Goal: Check status: Check status

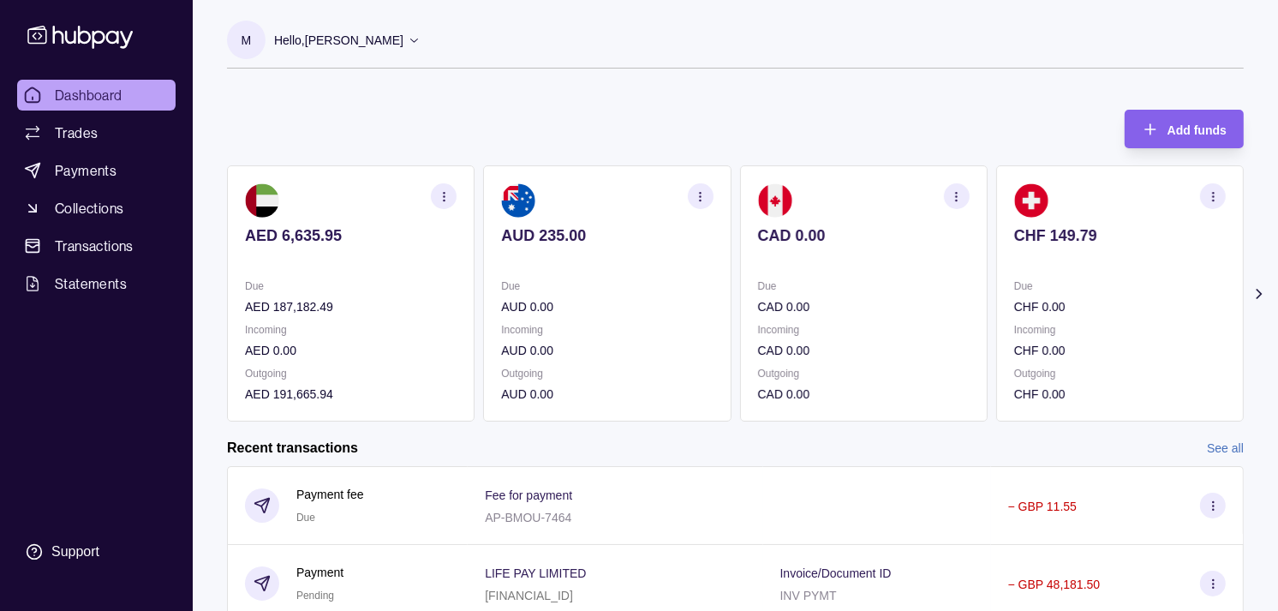
click at [794, 283] on p "Due" at bounding box center [864, 286] width 212 height 19
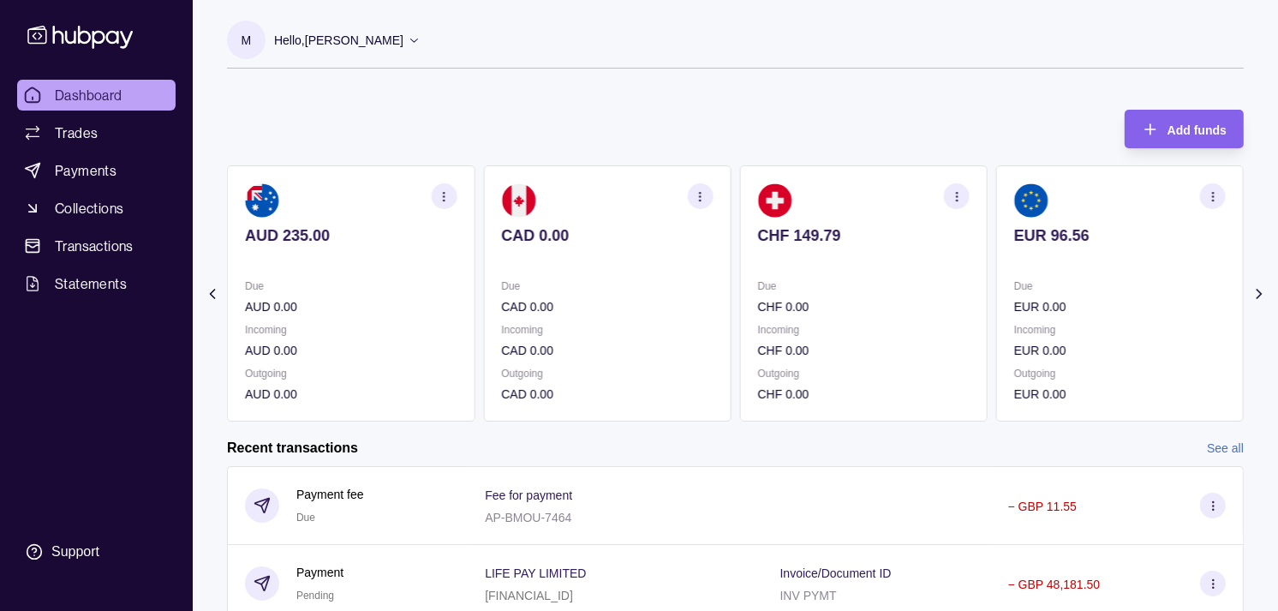
click at [775, 267] on section "CHF 149.79 Due CHF 0.00 Incoming CHF 0.00 Outgoing CHF 0.00" at bounding box center [863, 293] width 247 height 256
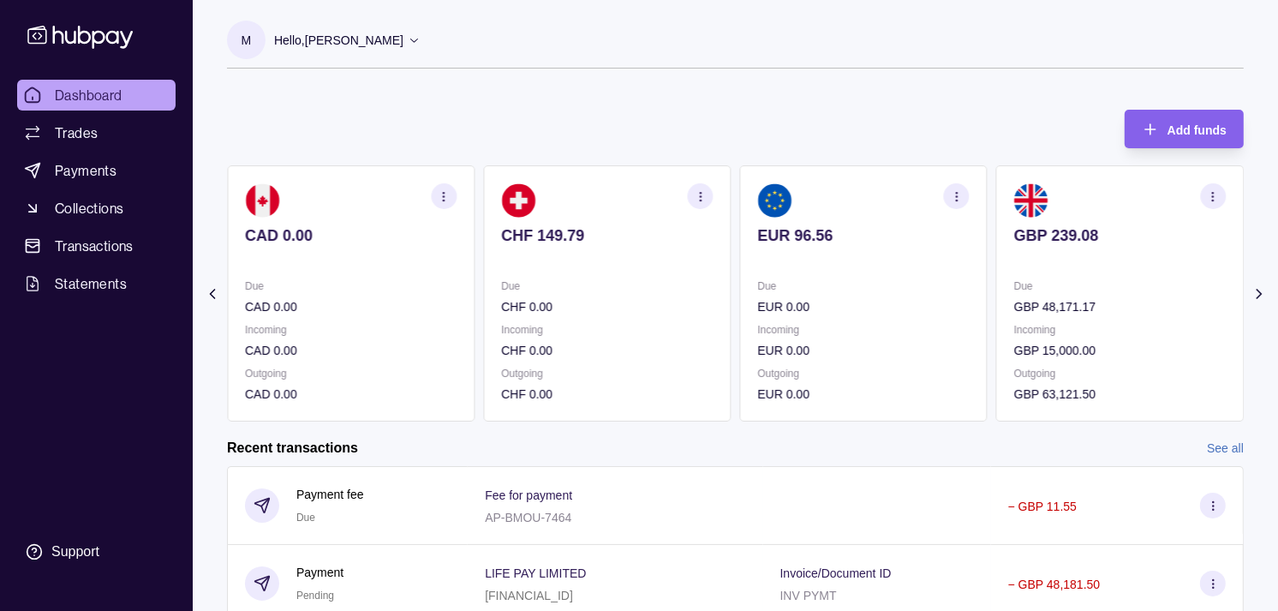
click at [820, 269] on section "EUR 96.56 Due EUR 0.00 Incoming EUR 0.00 Outgoing EUR 0.00" at bounding box center [863, 293] width 247 height 256
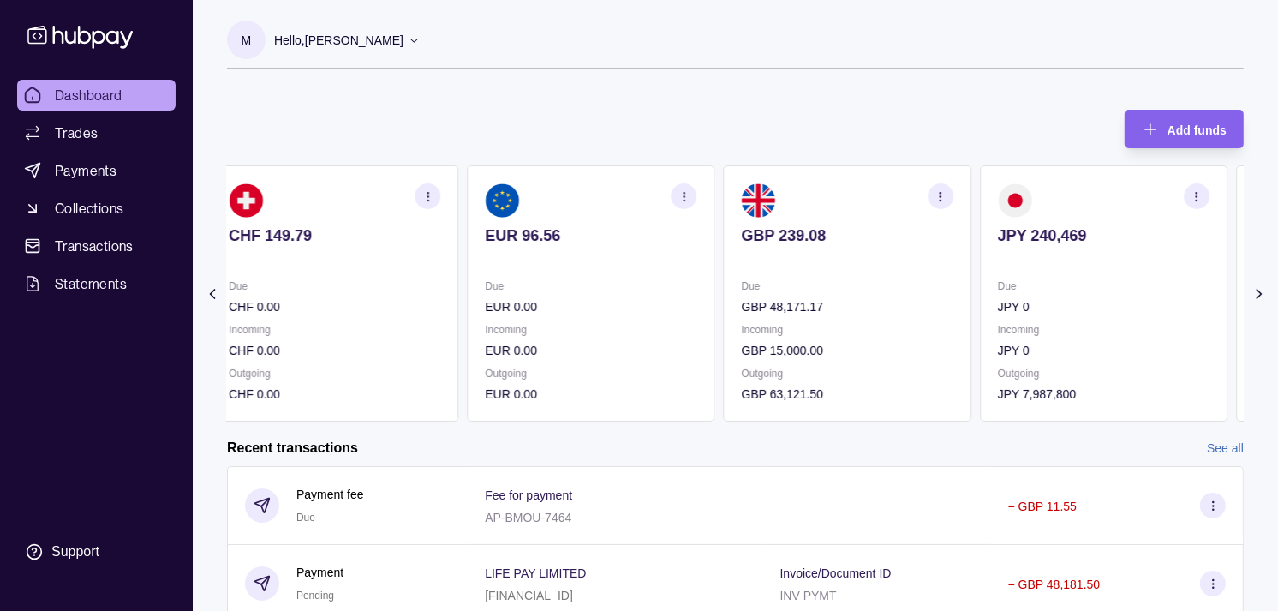
click at [921, 278] on section "GBP 239.08 Due GBP 48,171.17 Incoming GBP 15,000.00 Outgoing GBP 63,121.50" at bounding box center [847, 293] width 247 height 256
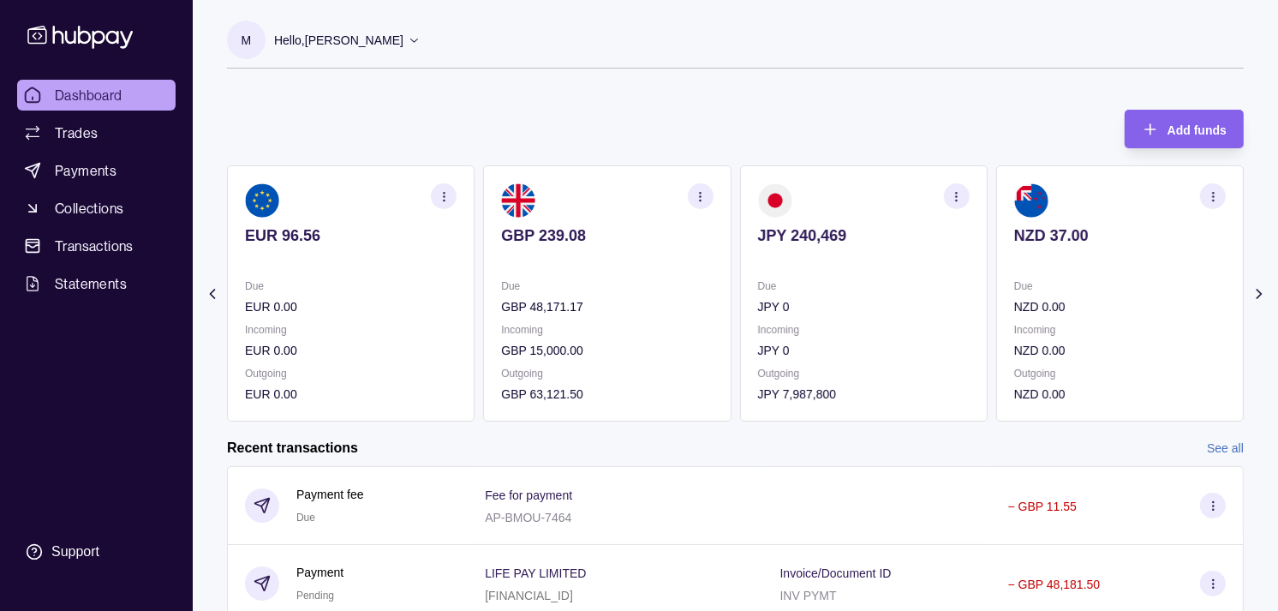
click at [782, 278] on p "Due" at bounding box center [864, 286] width 212 height 19
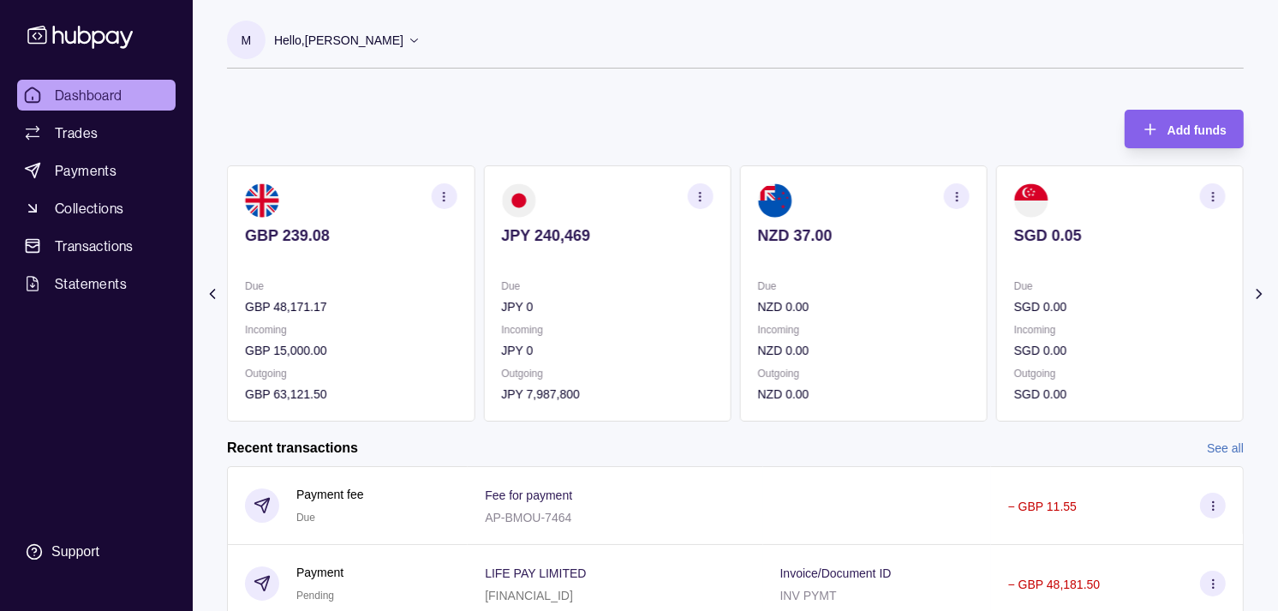
click at [862, 289] on p "Due" at bounding box center [864, 286] width 212 height 19
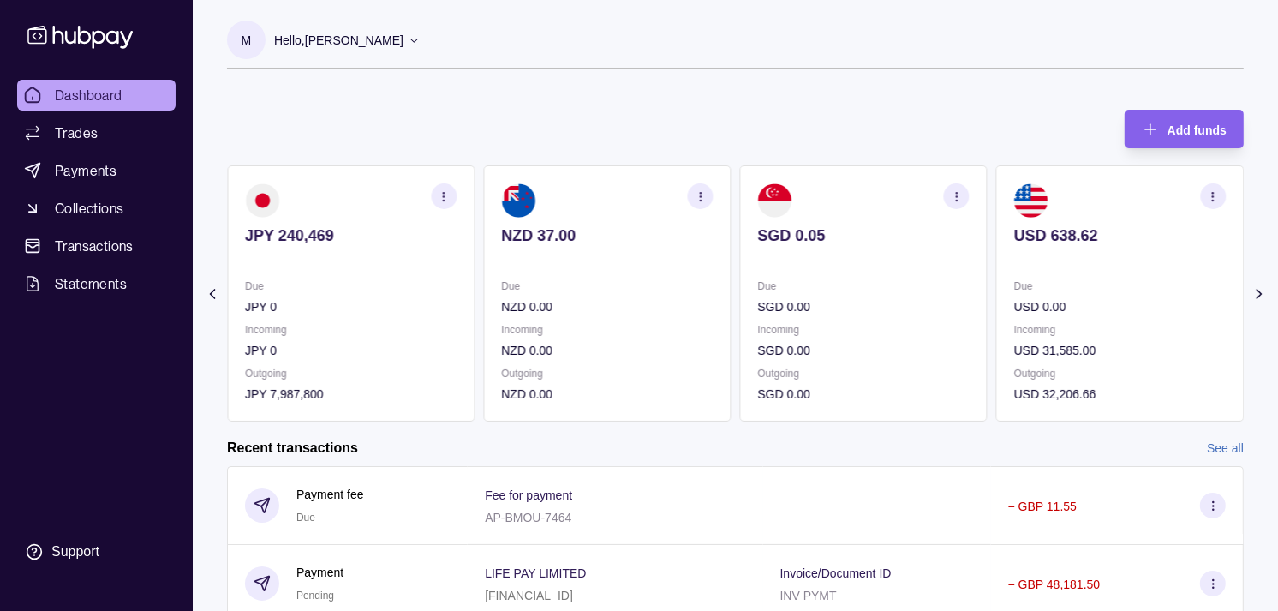
click at [861, 307] on p "SGD 0.00" at bounding box center [864, 306] width 212 height 19
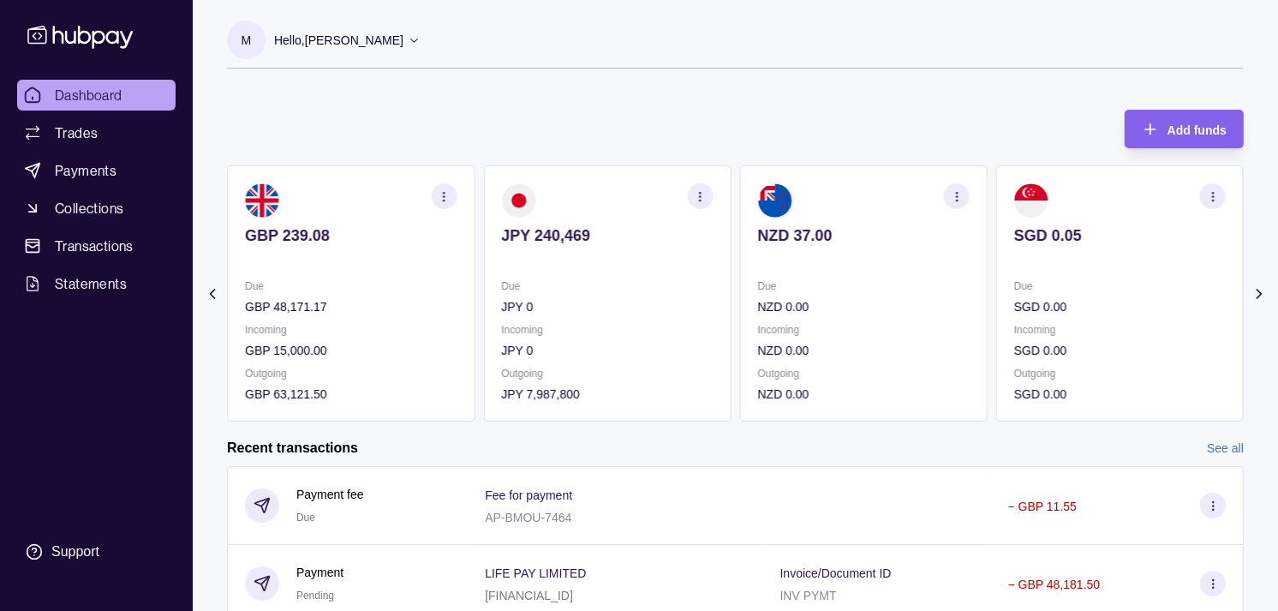
click at [852, 303] on p "NZD 0.00" at bounding box center [864, 306] width 212 height 19
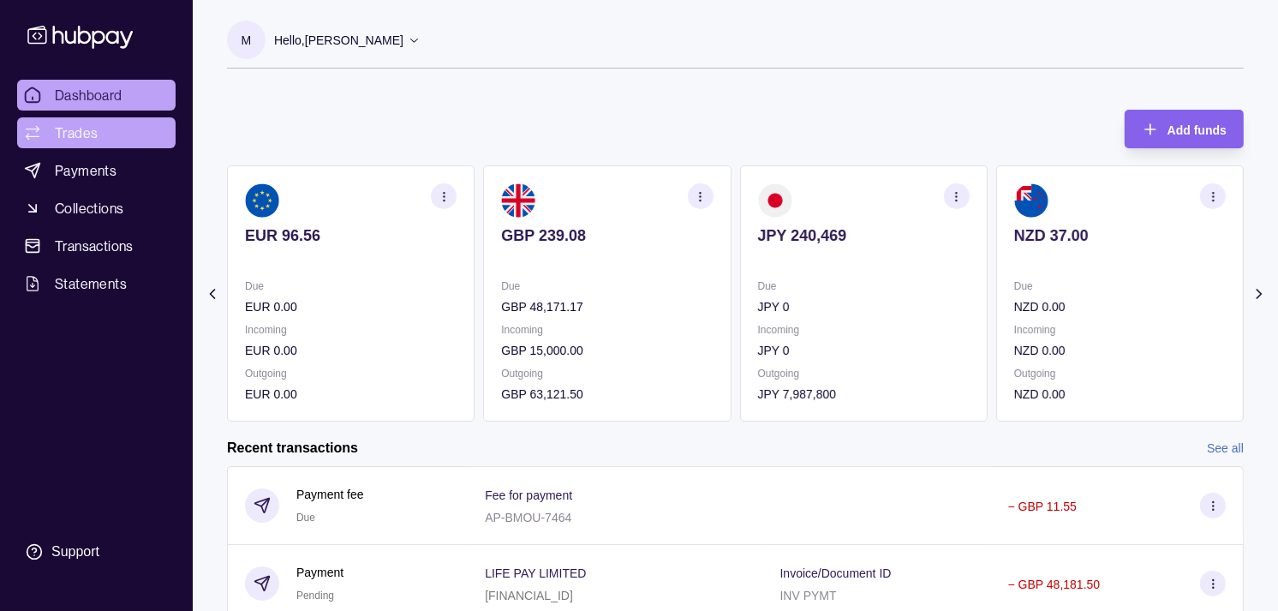
click at [118, 144] on link "Trades" at bounding box center [96, 132] width 158 height 31
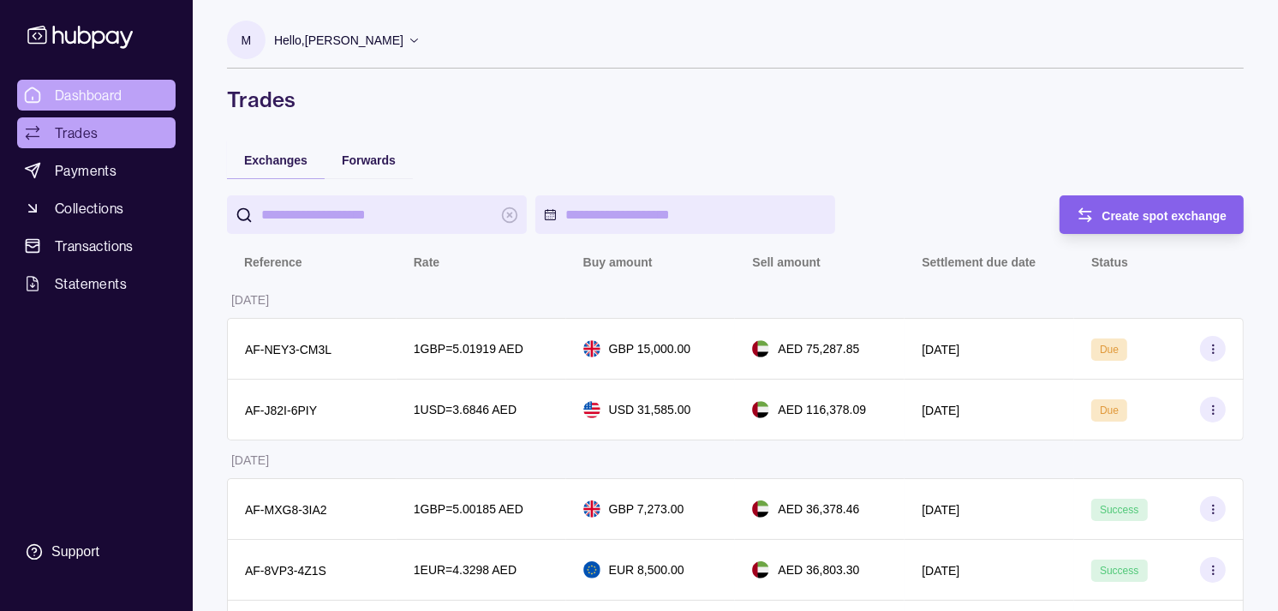
click at [133, 96] on link "Dashboard" at bounding box center [96, 95] width 158 height 31
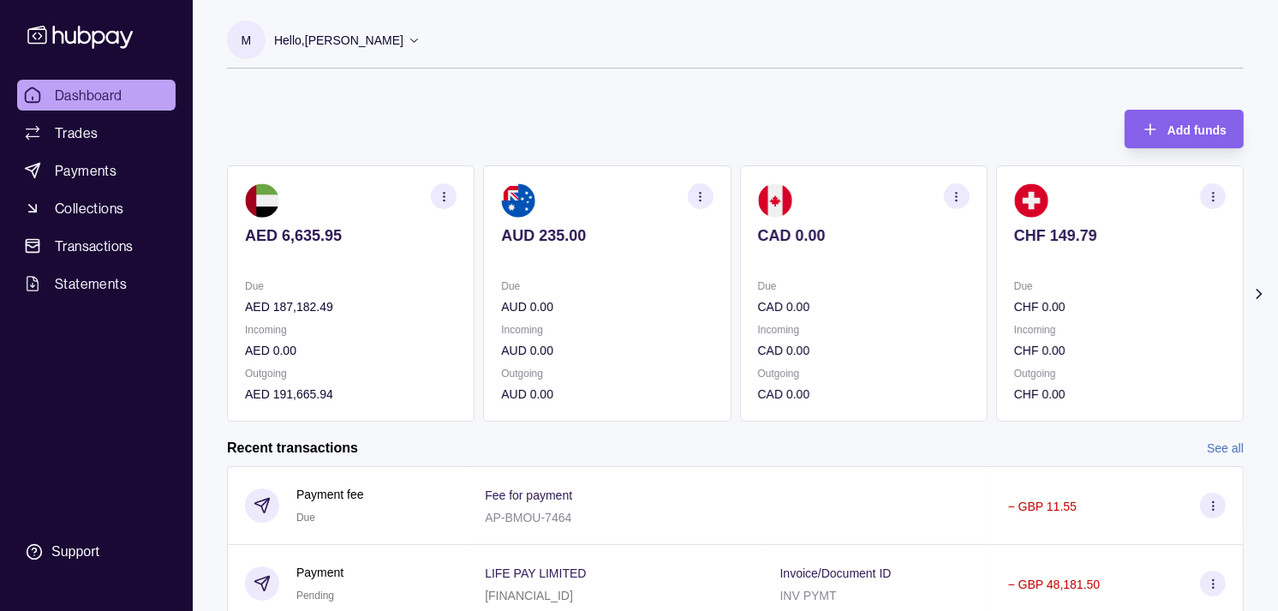
click at [433, 291] on p "Due" at bounding box center [351, 286] width 212 height 19
click at [80, 125] on span "Trades" at bounding box center [76, 132] width 43 height 21
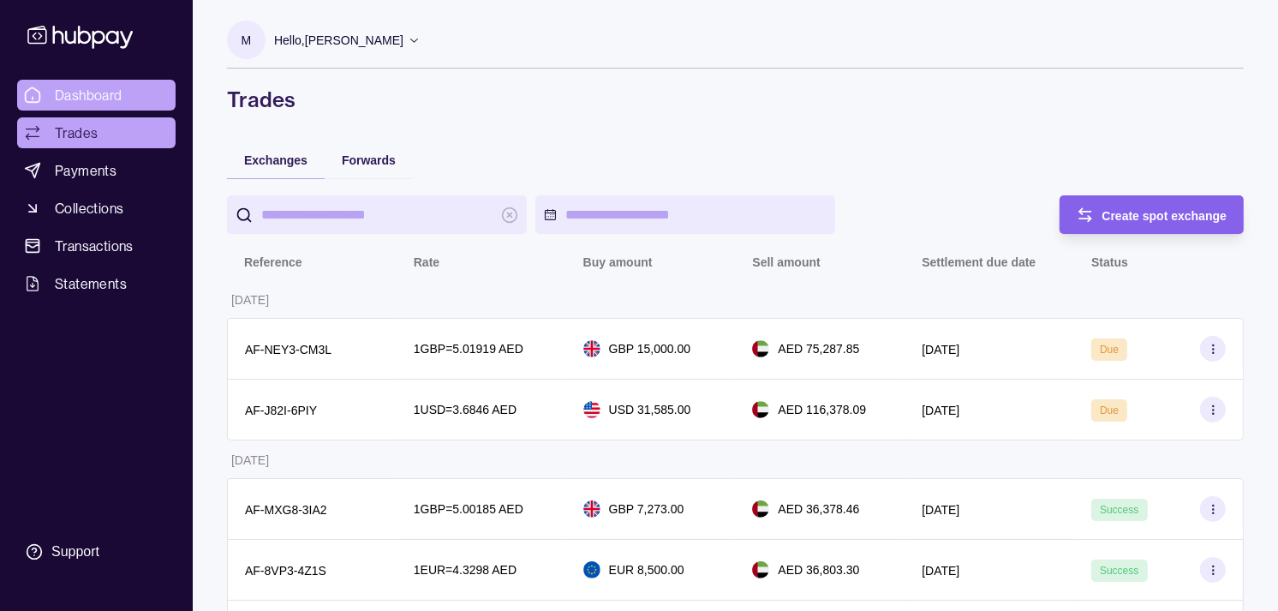
click at [87, 98] on span "Dashboard" at bounding box center [89, 95] width 68 height 21
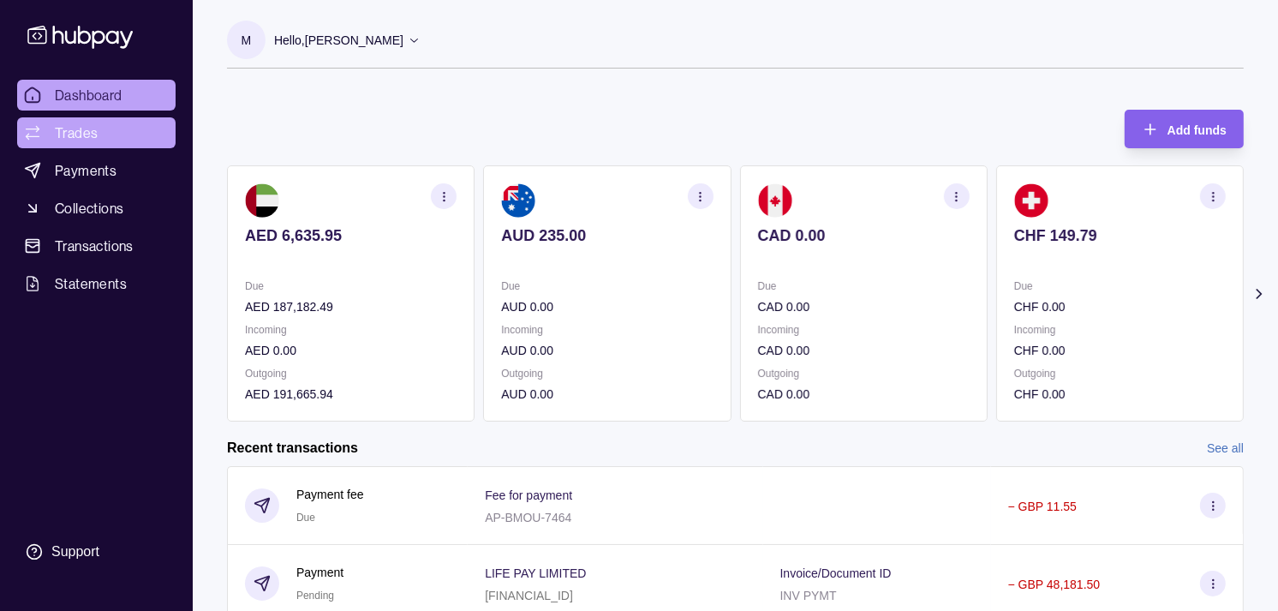
click at [101, 133] on link "Trades" at bounding box center [96, 132] width 158 height 31
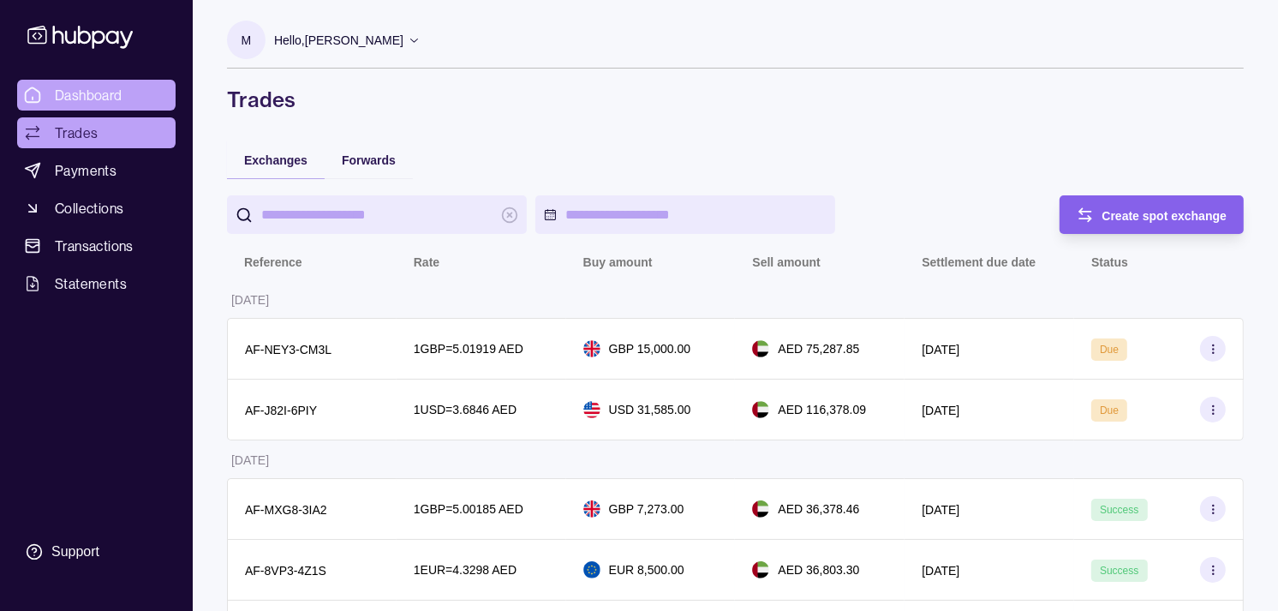
click at [75, 94] on span "Dashboard" at bounding box center [89, 95] width 68 height 21
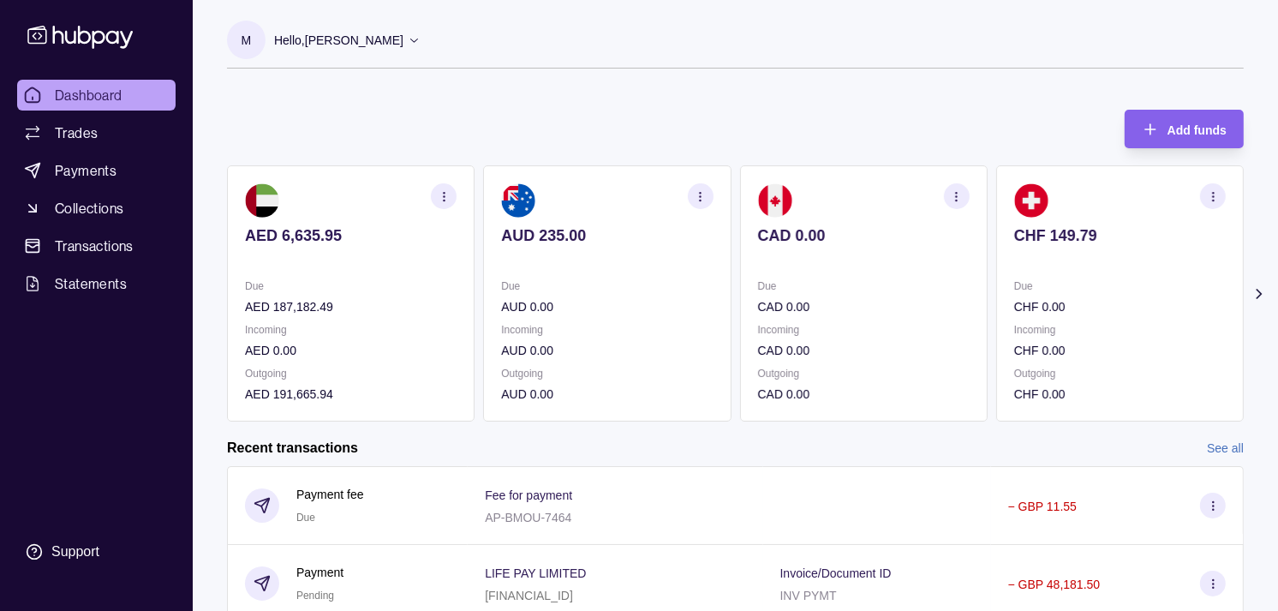
click at [885, 277] on section "CAD 0.00 Due CAD 0.00 Incoming CAD 0.00 Outgoing CAD 0.00" at bounding box center [863, 293] width 247 height 256
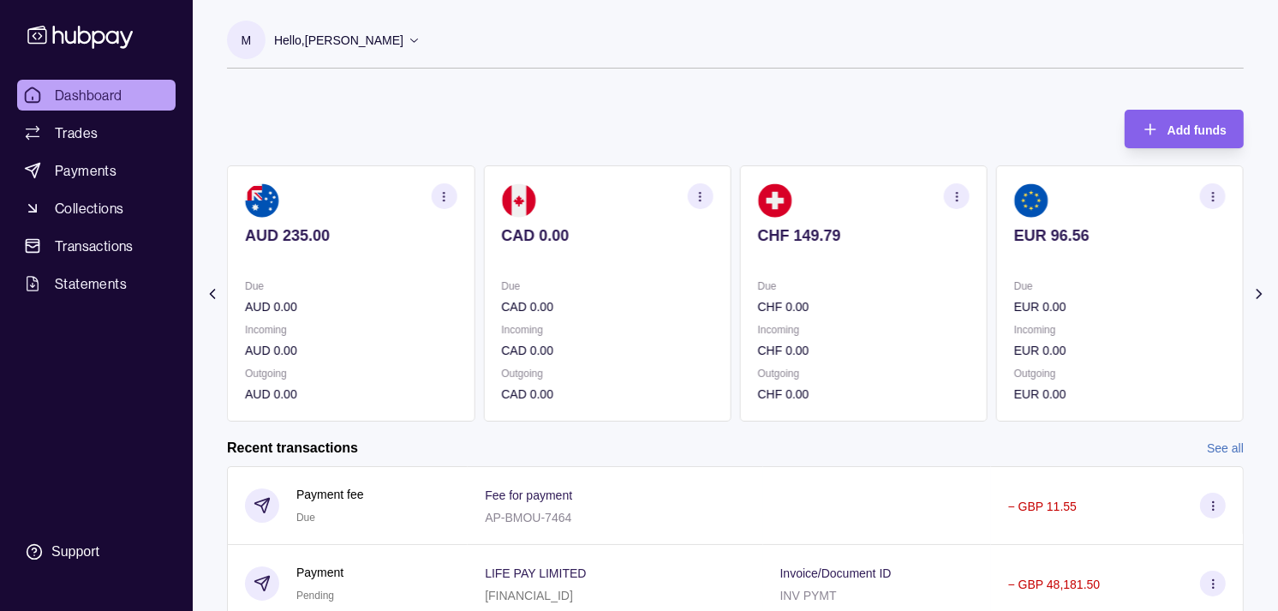
click at [909, 272] on section "CHF 149.79 Due CHF 0.00 Incoming CHF 0.00 Outgoing CHF 0.00" at bounding box center [863, 293] width 247 height 256
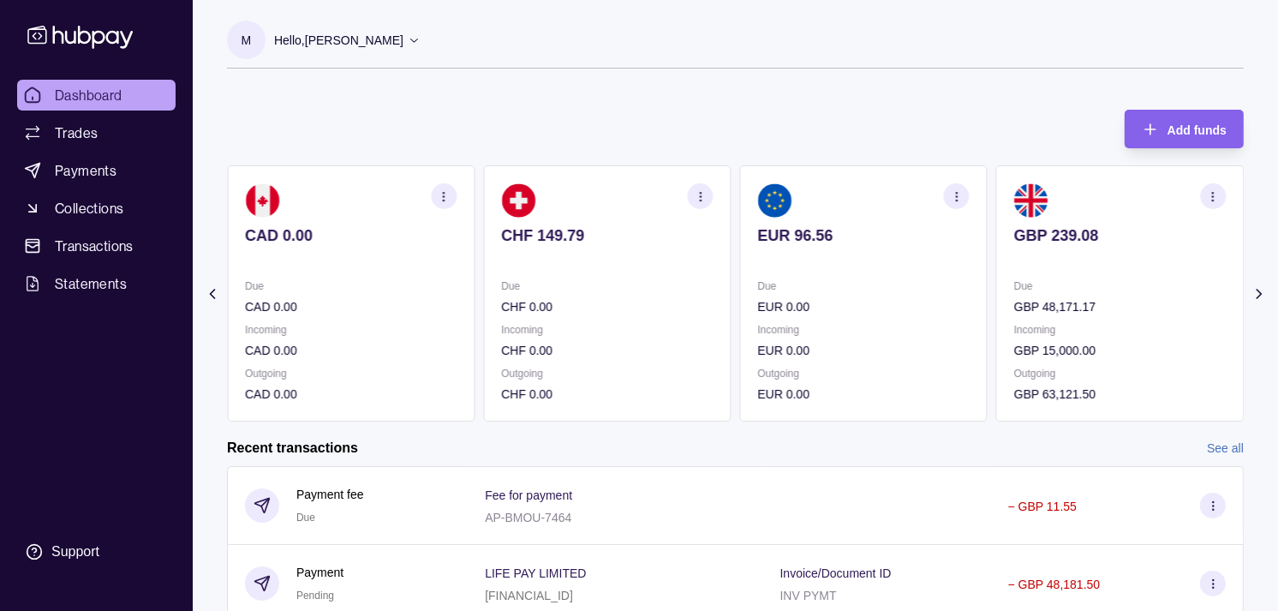
click at [921, 274] on section "EUR 96.56 Due EUR 0.00 Incoming EUR 0.00 Outgoing EUR 0.00" at bounding box center [863, 293] width 247 height 256
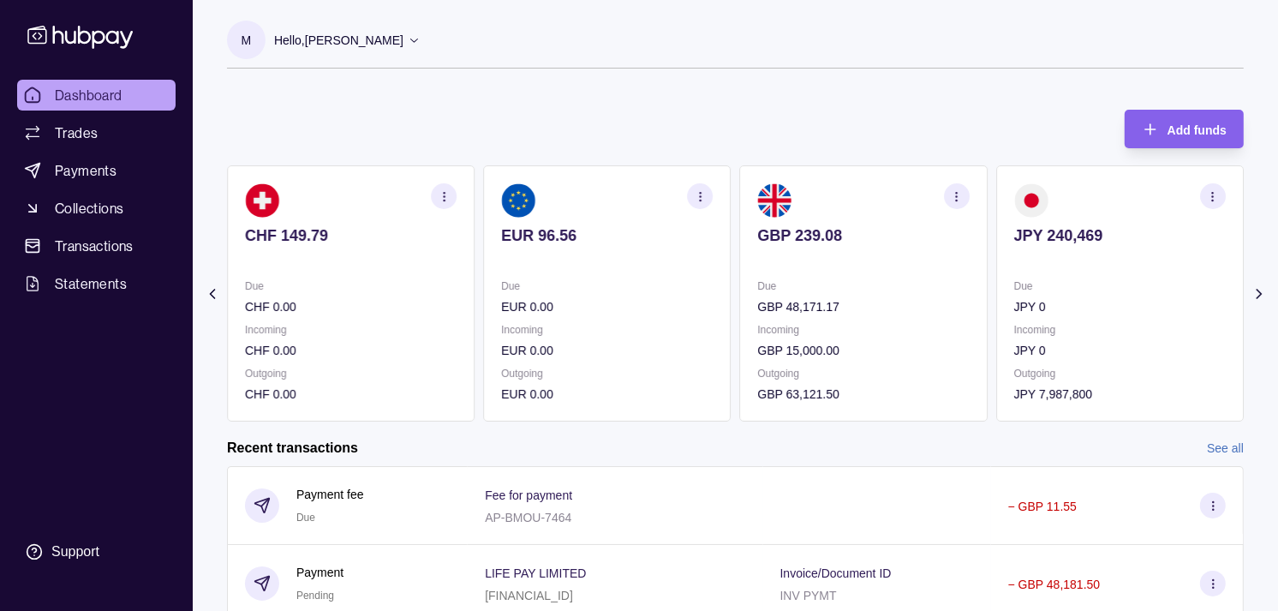
click at [902, 272] on section "GBP 239.08 Due GBP 48,171.17 Incoming GBP 15,000.00 Outgoing GBP 63,121.50" at bounding box center [863, 293] width 247 height 256
click at [677, 311] on p "EUR 0.00" at bounding box center [607, 306] width 212 height 19
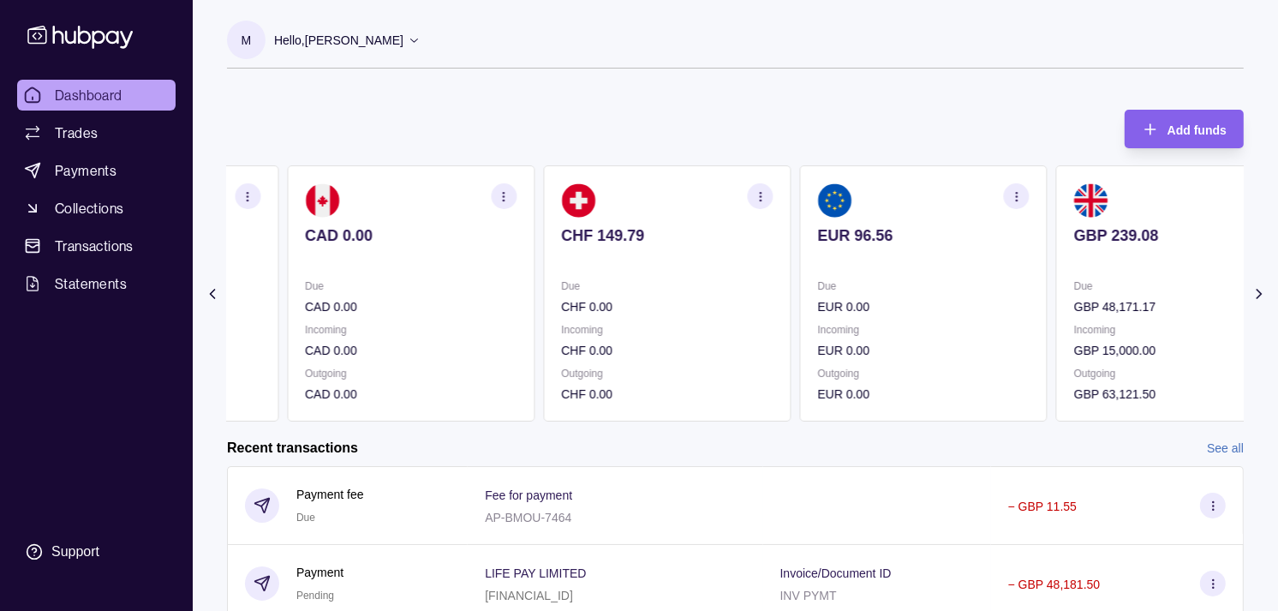
click at [706, 294] on div "Due CHF 0.00" at bounding box center [667, 296] width 212 height 39
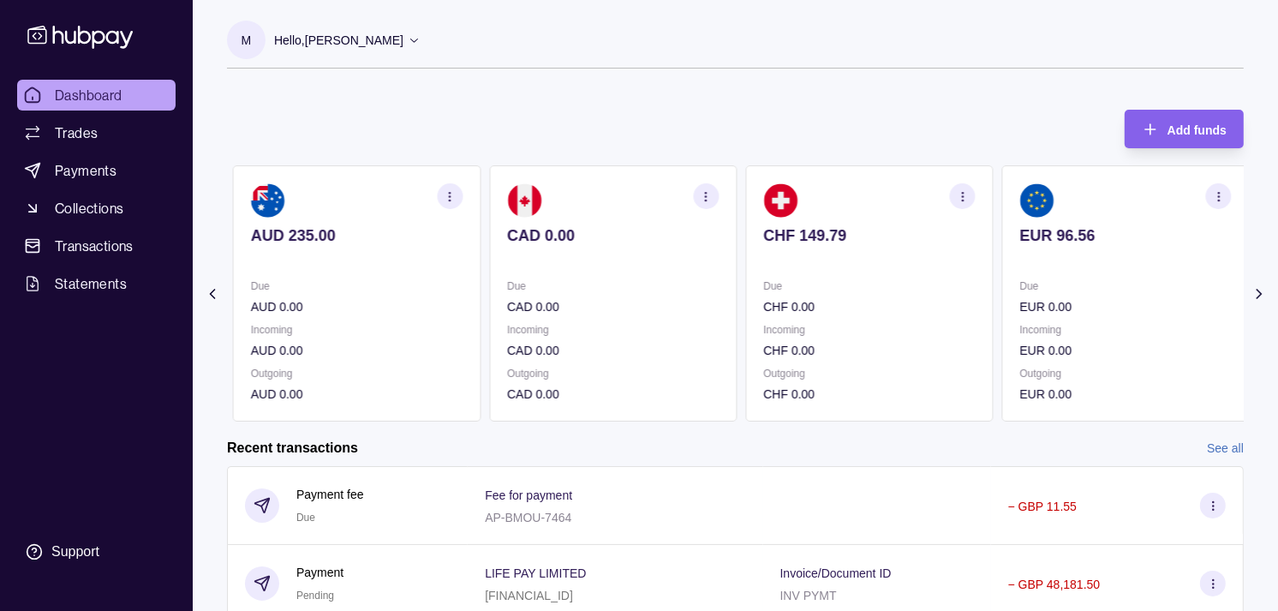
click at [688, 297] on div "Due CAD 0.00" at bounding box center [613, 296] width 212 height 39
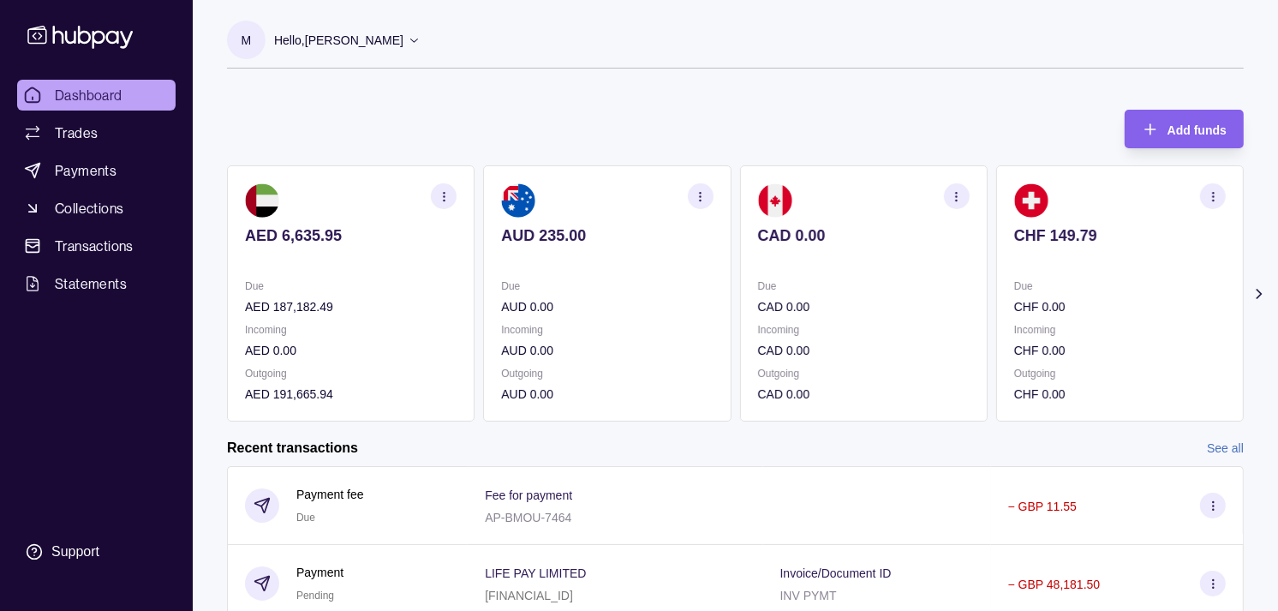
click at [617, 294] on p "Due" at bounding box center [607, 286] width 212 height 19
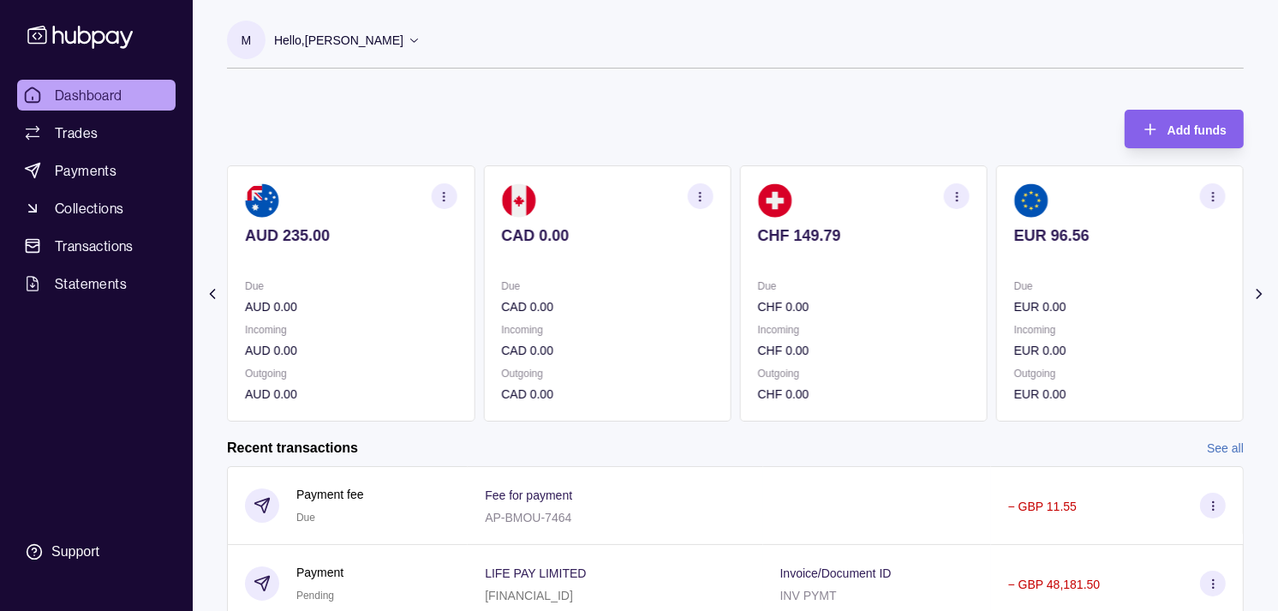
click at [649, 289] on div "Due CAD 0.00" at bounding box center [607, 296] width 212 height 39
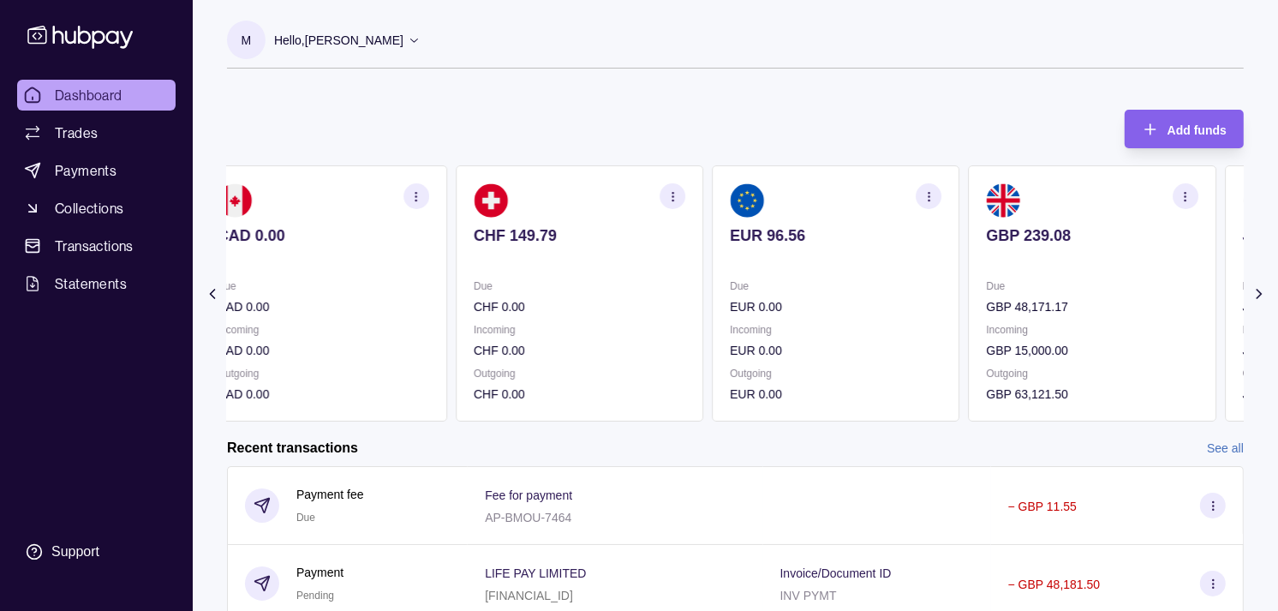
click at [642, 281] on p "Due" at bounding box center [580, 286] width 212 height 19
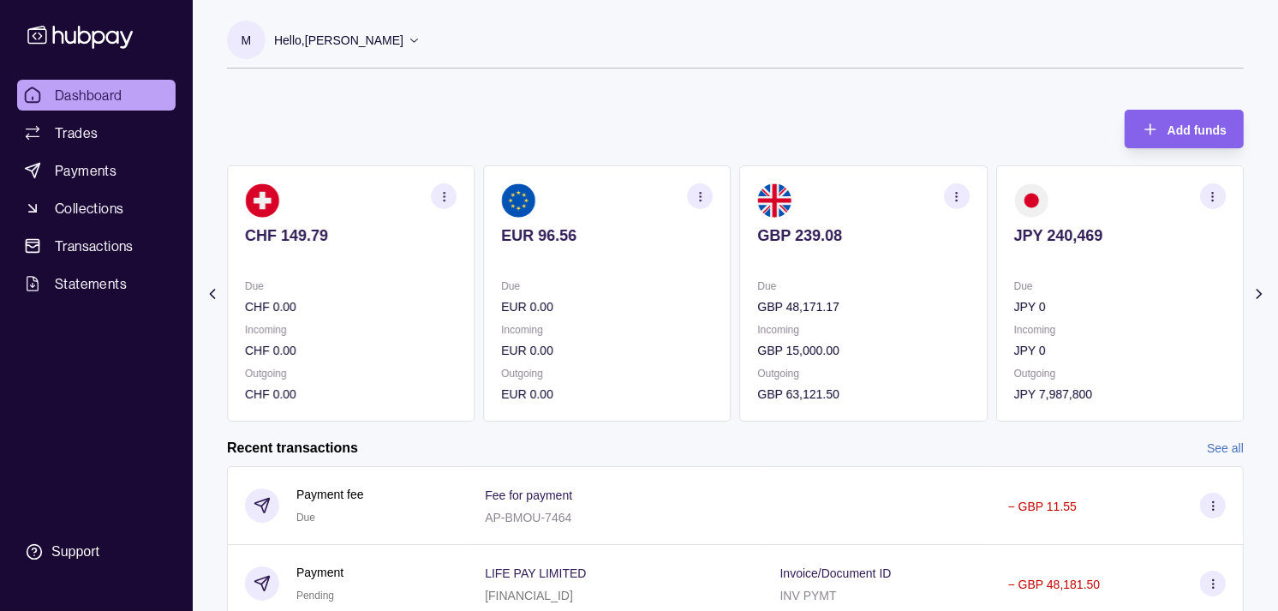
click at [638, 275] on section "EUR 96.56 Due EUR 0.00 Incoming EUR 0.00 Outgoing EUR 0.00" at bounding box center [606, 293] width 247 height 256
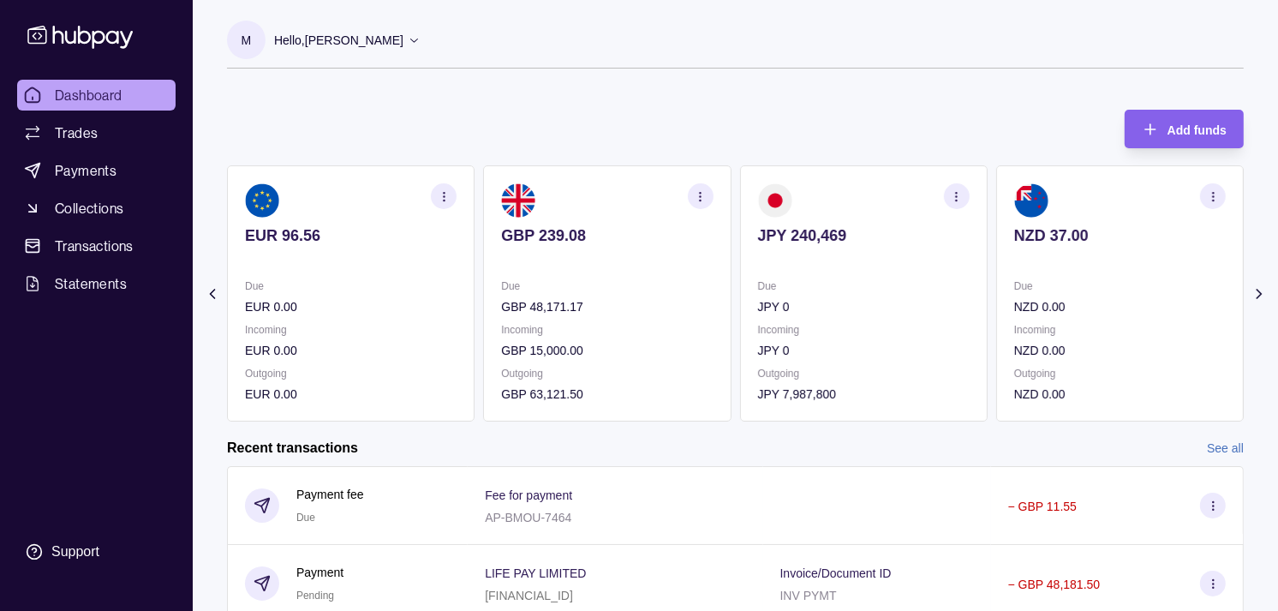
click at [621, 268] on section "GBP 239.08 Due GBP 48,171.17 Incoming GBP 15,000.00 Outgoing GBP 63,121.50" at bounding box center [606, 293] width 247 height 256
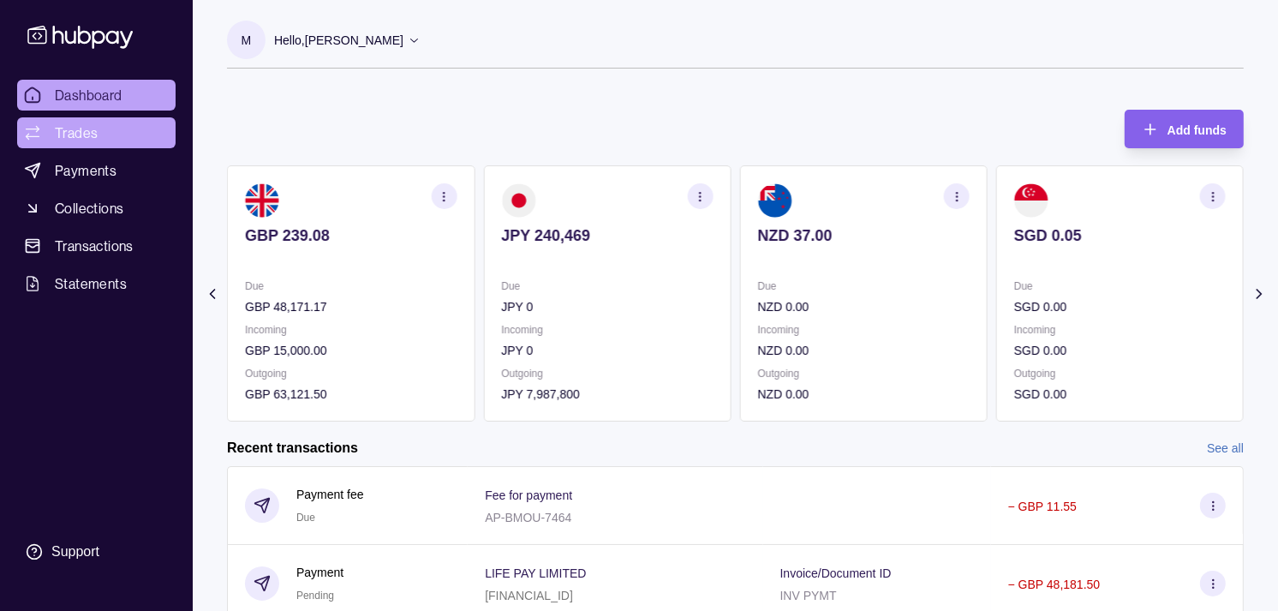
click at [92, 137] on span "Trades" at bounding box center [76, 132] width 43 height 21
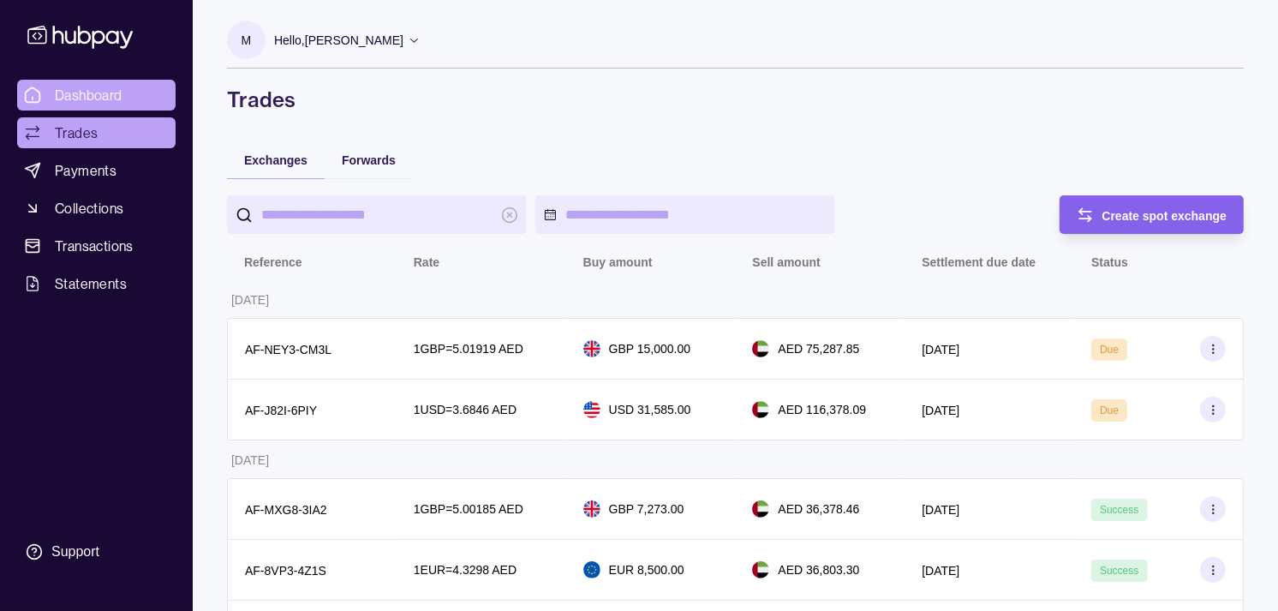
click at [78, 88] on span "Dashboard" at bounding box center [89, 95] width 68 height 21
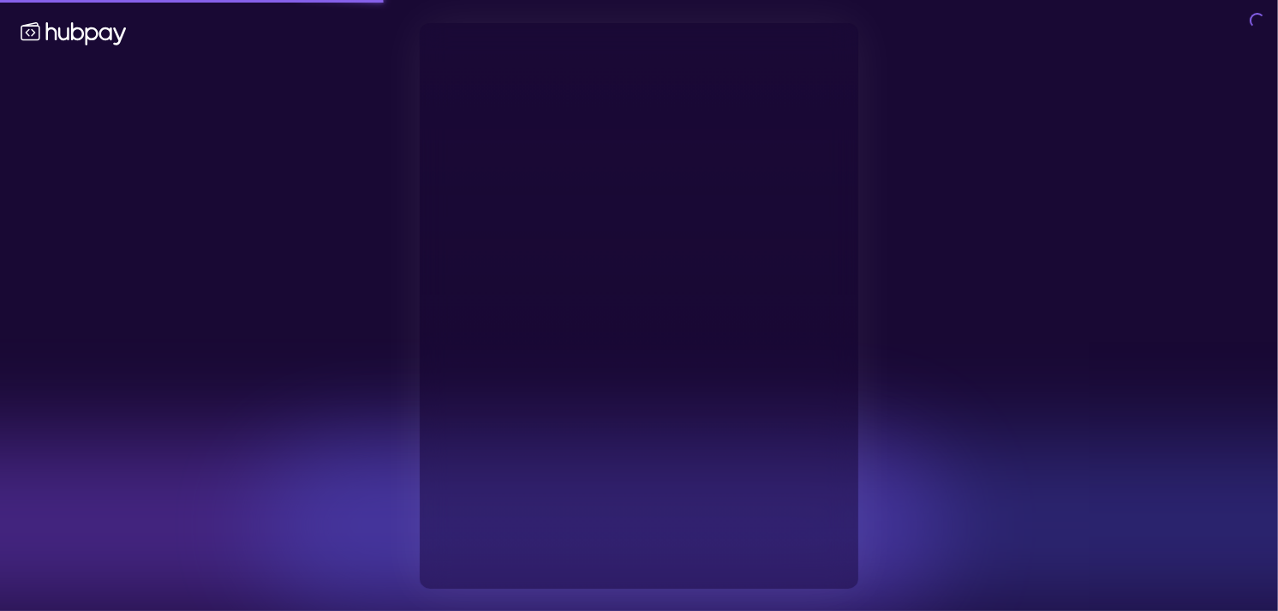
type input "**********"
